Goal: Task Accomplishment & Management: Use online tool/utility

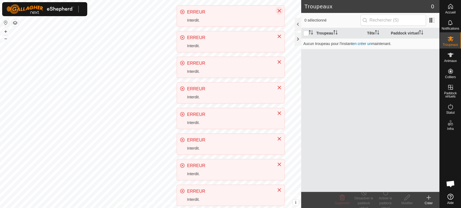
scroll to position [112, 0]
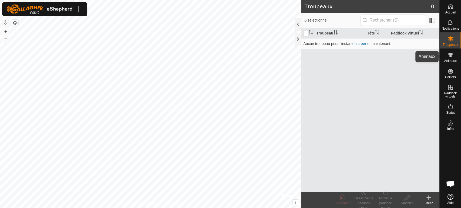
click at [451, 53] on icon at bounding box center [450, 55] width 6 height 4
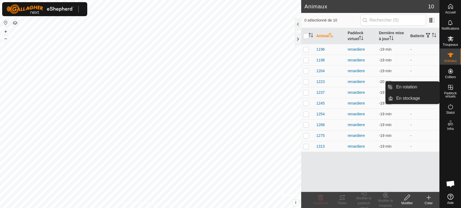
drag, startPoint x: 441, startPoint y: 88, endPoint x: 448, endPoint y: 88, distance: 7.0
click at [448, 88] on icon at bounding box center [450, 87] width 6 height 6
click at [408, 87] on link "En rotation" at bounding box center [416, 87] width 46 height 11
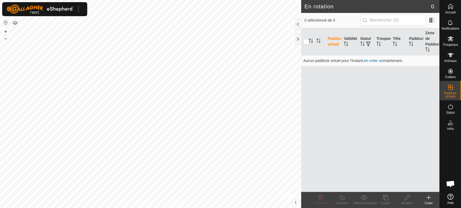
click at [428, 197] on icon at bounding box center [428, 198] width 6 height 6
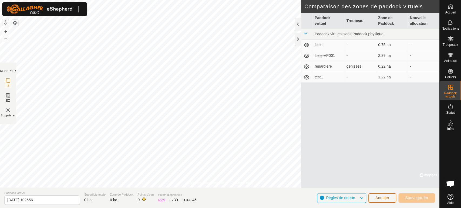
click at [380, 200] on span "Annuler" at bounding box center [382, 198] width 14 height 4
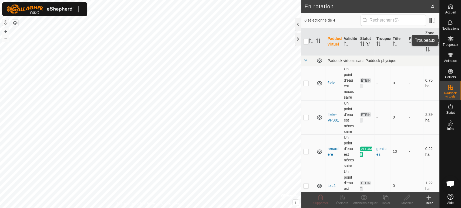
click at [452, 41] on icon at bounding box center [450, 39] width 6 height 6
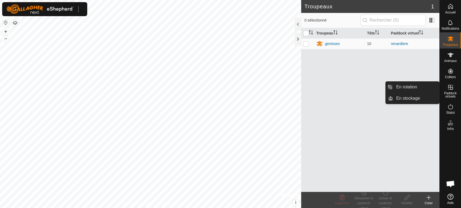
click at [451, 89] on icon at bounding box center [450, 87] width 5 height 5
click at [416, 86] on link "En rotation" at bounding box center [416, 87] width 46 height 11
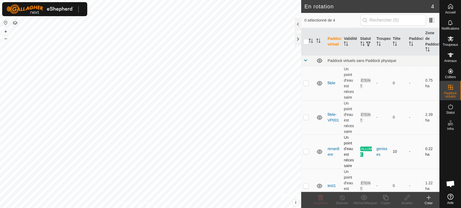
scroll to position [11, 0]
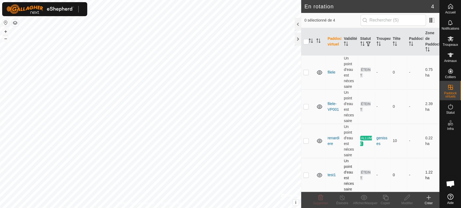
click at [305, 174] on p-checkbox at bounding box center [305, 175] width 5 height 4
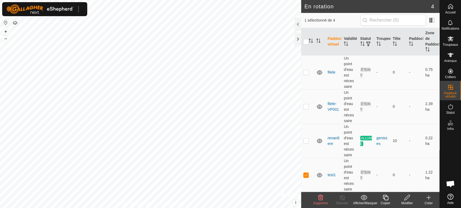
click at [319, 200] on icon at bounding box center [320, 197] width 5 height 5
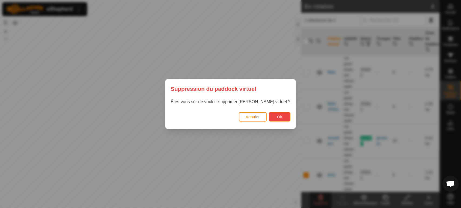
click at [271, 120] on button "Ok" at bounding box center [280, 116] width 22 height 9
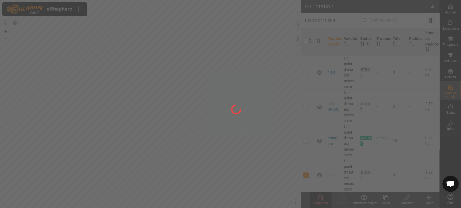
checkbox input "false"
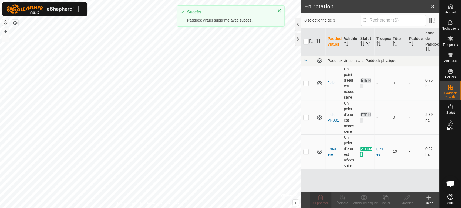
scroll to position [0, 0]
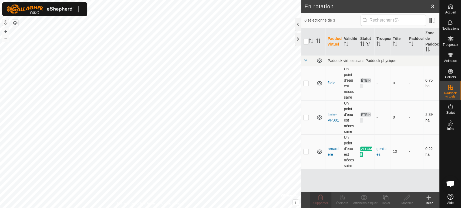
click at [305, 119] on p-checkbox at bounding box center [305, 117] width 5 height 4
checkbox input "true"
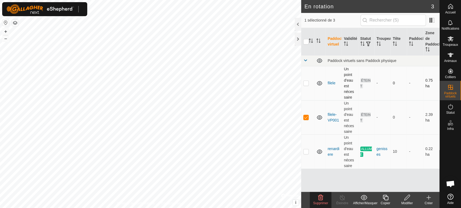
click at [304, 88] on td at bounding box center [307, 83] width 13 height 34
click at [304, 86] on td at bounding box center [307, 83] width 13 height 34
click at [305, 85] on p-checkbox at bounding box center [305, 83] width 5 height 4
checkbox input "true"
click at [304, 118] on p-checkbox at bounding box center [305, 117] width 5 height 4
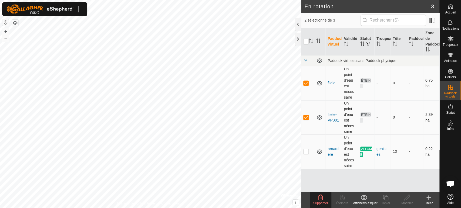
checkbox input "false"
click at [306, 83] on p-checkbox at bounding box center [305, 83] width 5 height 4
checkbox input "false"
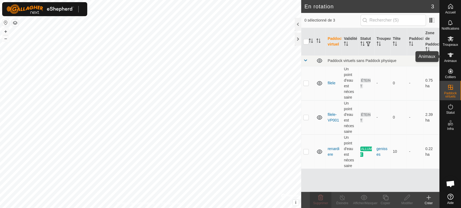
click at [451, 57] on icon at bounding box center [450, 55] width 6 height 6
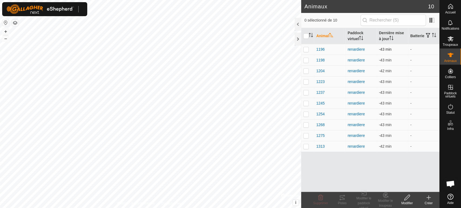
click at [305, 49] on p-checkbox at bounding box center [305, 49] width 5 height 4
checkbox input "true"
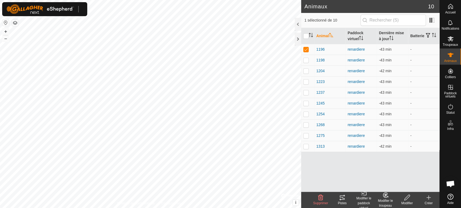
click at [343, 202] on div "Pistes" at bounding box center [342, 203] width 22 height 5
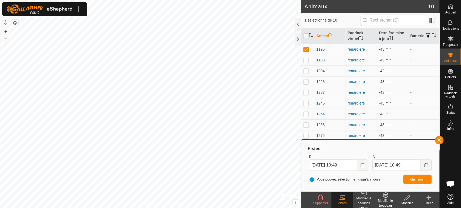
click at [306, 62] on p-checkbox at bounding box center [305, 60] width 5 height 4
checkbox input "true"
click at [307, 49] on p-checkbox at bounding box center [305, 49] width 5 height 4
checkbox input "false"
click at [304, 70] on p-checkbox at bounding box center [305, 71] width 5 height 4
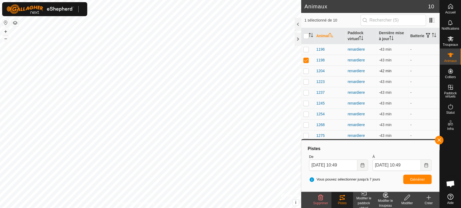
checkbox input "true"
click at [306, 60] on p-checkbox at bounding box center [305, 60] width 5 height 4
click at [307, 60] on p-checkbox at bounding box center [305, 60] width 5 height 4
checkbox input "true"
click at [306, 75] on td at bounding box center [307, 71] width 13 height 11
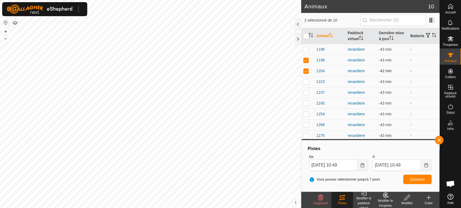
checkbox input "false"
click at [305, 84] on p-checkbox at bounding box center [305, 82] width 5 height 4
checkbox input "true"
click at [305, 62] on p-checkbox at bounding box center [305, 60] width 5 height 4
checkbox input "false"
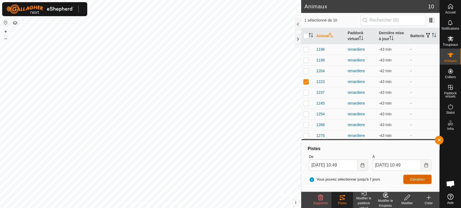
click at [415, 178] on span "Générer" at bounding box center [417, 180] width 15 height 4
click at [306, 70] on p-checkbox at bounding box center [305, 71] width 5 height 4
checkbox input "true"
drag, startPoint x: 306, startPoint y: 82, endPoint x: 306, endPoint y: 87, distance: 4.9
click at [306, 83] on p-checkbox at bounding box center [305, 82] width 5 height 4
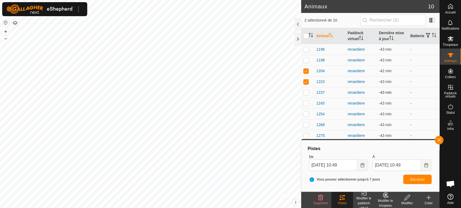
checkbox input "false"
click at [411, 178] on span "Générer" at bounding box center [417, 180] width 15 height 4
click at [306, 93] on p-checkbox at bounding box center [305, 92] width 5 height 4
checkbox input "true"
click at [305, 70] on p-checkbox at bounding box center [305, 71] width 5 height 4
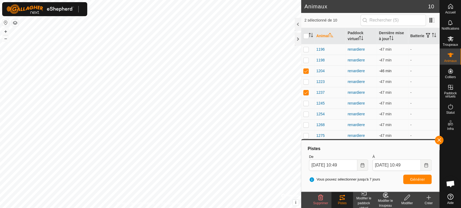
checkbox input "false"
click at [415, 177] on button "Générer" at bounding box center [417, 179] width 28 height 9
click at [305, 125] on p-checkbox at bounding box center [305, 125] width 5 height 4
checkbox input "true"
click at [307, 94] on p-checkbox at bounding box center [305, 92] width 5 height 4
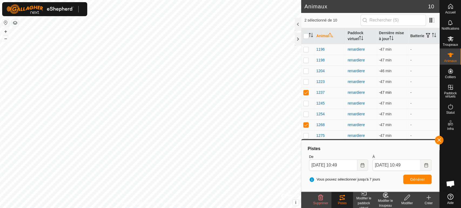
checkbox input "false"
click at [422, 182] on button "Générer" at bounding box center [417, 179] width 28 height 9
click at [305, 137] on p-checkbox at bounding box center [305, 136] width 5 height 4
checkbox input "true"
click at [306, 126] on p-checkbox at bounding box center [305, 125] width 5 height 4
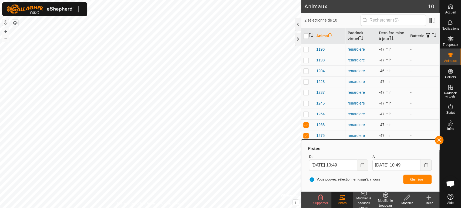
checkbox input "false"
click at [422, 179] on span "Générer" at bounding box center [417, 180] width 15 height 4
click at [308, 114] on p-checkbox at bounding box center [305, 114] width 5 height 4
checkbox input "true"
click at [304, 135] on p-checkbox at bounding box center [305, 136] width 5 height 4
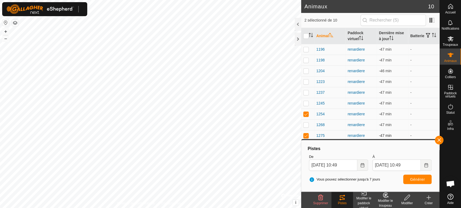
checkbox input "false"
click at [415, 181] on span "Générer" at bounding box center [417, 180] width 15 height 4
click at [307, 114] on p-checkbox at bounding box center [305, 114] width 5 height 4
checkbox input "false"
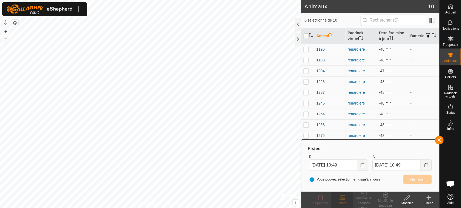
click at [305, 102] on p-checkbox at bounding box center [305, 103] width 5 height 4
checkbox input "true"
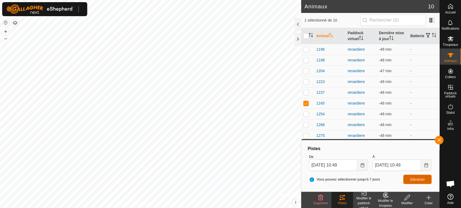
click at [419, 176] on button "Générer" at bounding box center [417, 179] width 28 height 9
click at [306, 91] on p-checkbox at bounding box center [305, 92] width 5 height 4
checkbox input "true"
click at [309, 102] on td at bounding box center [307, 103] width 13 height 11
checkbox input "false"
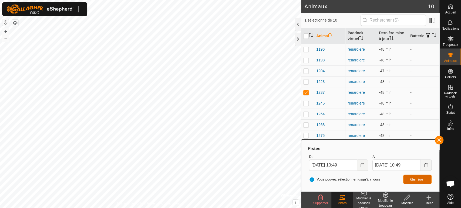
click at [423, 176] on button "Générer" at bounding box center [417, 179] width 28 height 9
click at [305, 82] on p-checkbox at bounding box center [305, 82] width 5 height 4
checkbox input "true"
click at [307, 95] on td at bounding box center [307, 92] width 13 height 11
checkbox input "false"
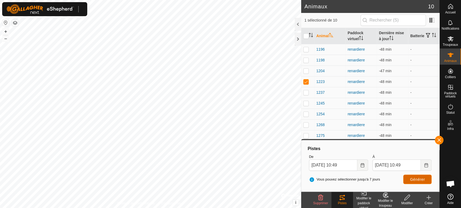
click at [412, 176] on button "Générer" at bounding box center [417, 179] width 28 height 9
click at [304, 70] on p-checkbox at bounding box center [305, 71] width 5 height 4
checkbox input "true"
click at [306, 82] on p-checkbox at bounding box center [305, 82] width 5 height 4
checkbox input "false"
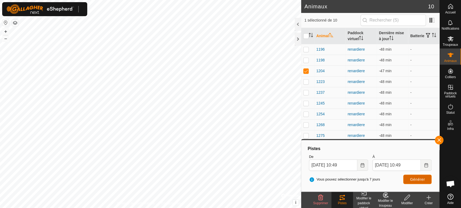
click at [417, 178] on span "Générer" at bounding box center [417, 180] width 15 height 4
click at [306, 62] on p-checkbox at bounding box center [305, 60] width 5 height 4
checkbox input "true"
click at [309, 70] on td at bounding box center [307, 71] width 13 height 11
checkbox input "false"
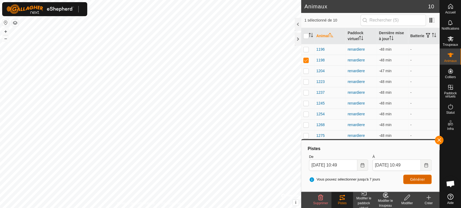
click at [422, 178] on span "Générer" at bounding box center [417, 180] width 15 height 4
click at [305, 50] on p-checkbox at bounding box center [305, 49] width 5 height 4
checkbox input "true"
click at [305, 60] on p-checkbox at bounding box center [305, 60] width 5 height 4
checkbox input "false"
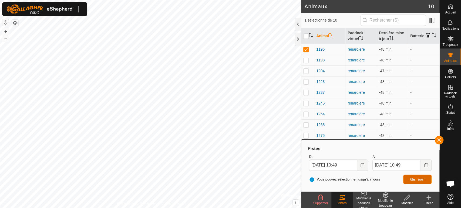
click at [425, 175] on button "Générer" at bounding box center [417, 179] width 28 height 9
click at [304, 51] on p-checkbox at bounding box center [305, 49] width 5 height 4
checkbox input "false"
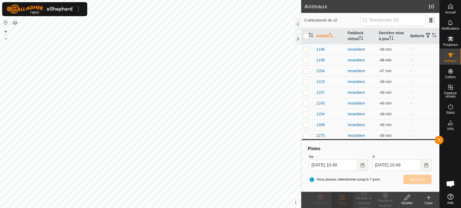
click at [305, 62] on p-checkbox at bounding box center [305, 60] width 5 height 4
checkbox input "true"
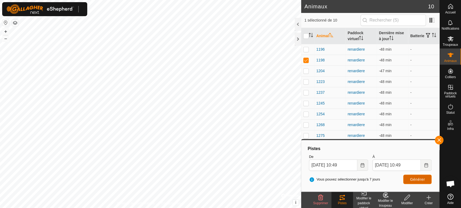
click at [419, 180] on span "Générer" at bounding box center [417, 180] width 15 height 4
click at [447, 39] on icon at bounding box center [450, 39] width 6 height 6
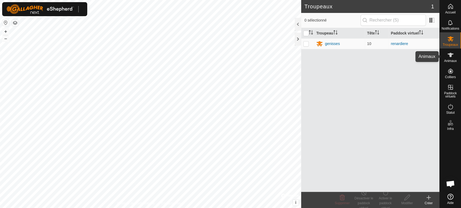
click at [445, 58] on es-animals-svg-icon at bounding box center [450, 55] width 10 height 9
